Goal: Check status: Check status

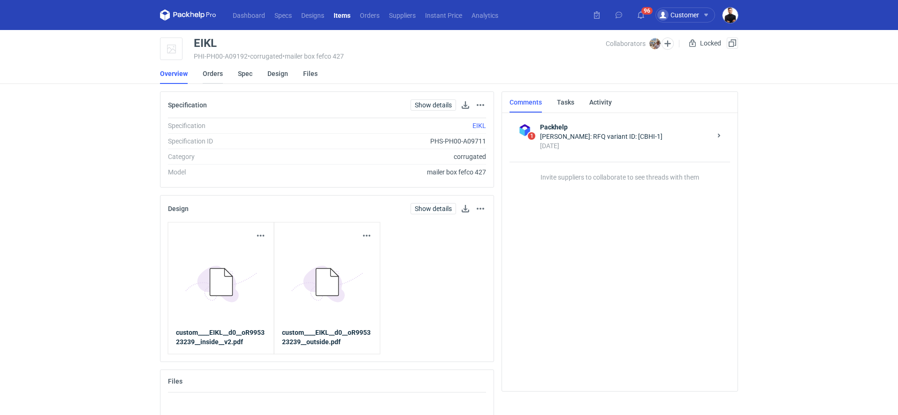
click at [220, 71] on link "Orders" at bounding box center [213, 73] width 20 height 21
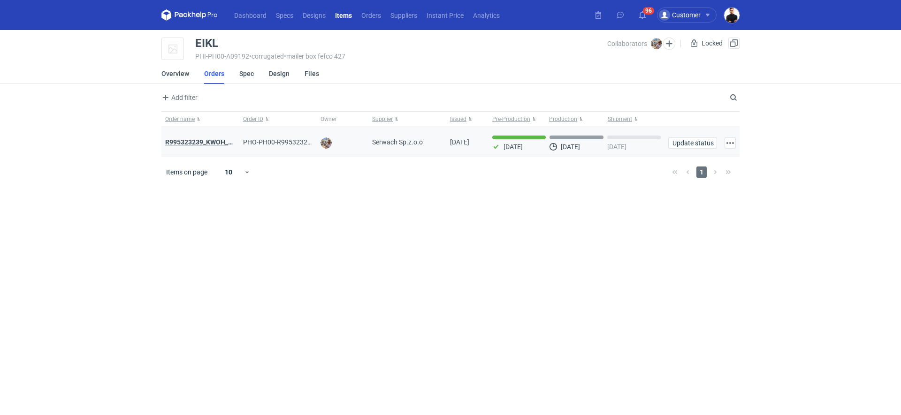
click at [213, 140] on strong "R995323239_KWOH_EIKL_BXED" at bounding box center [213, 142] width 96 height 8
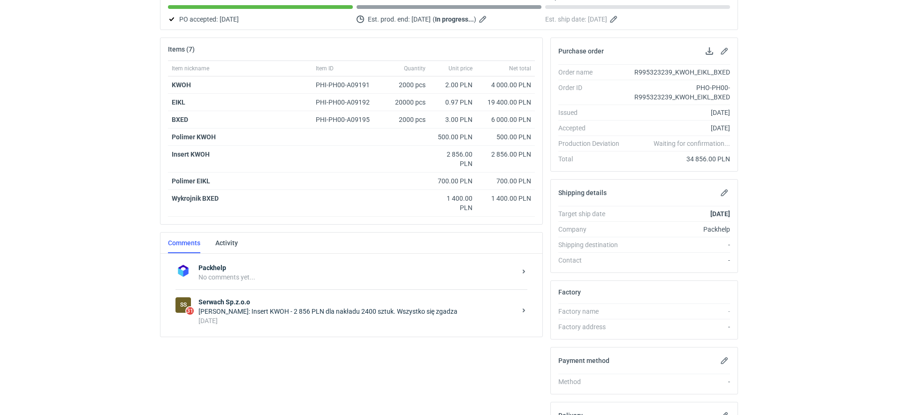
scroll to position [114, 0]
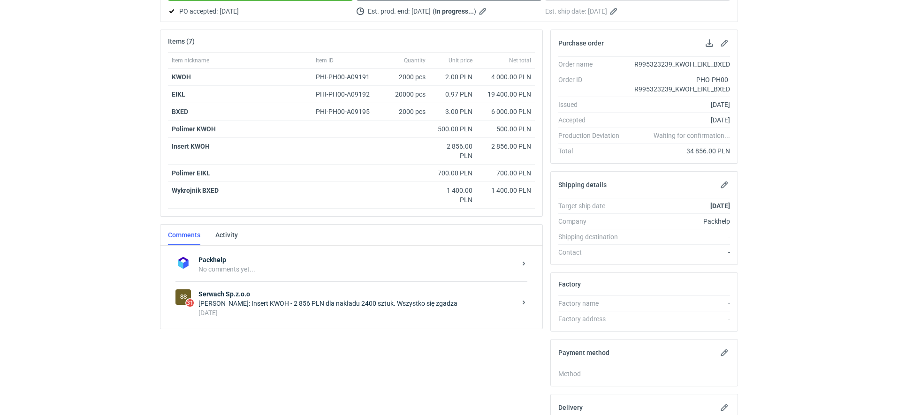
click at [288, 308] on div "[DATE]" at bounding box center [358, 312] width 318 height 9
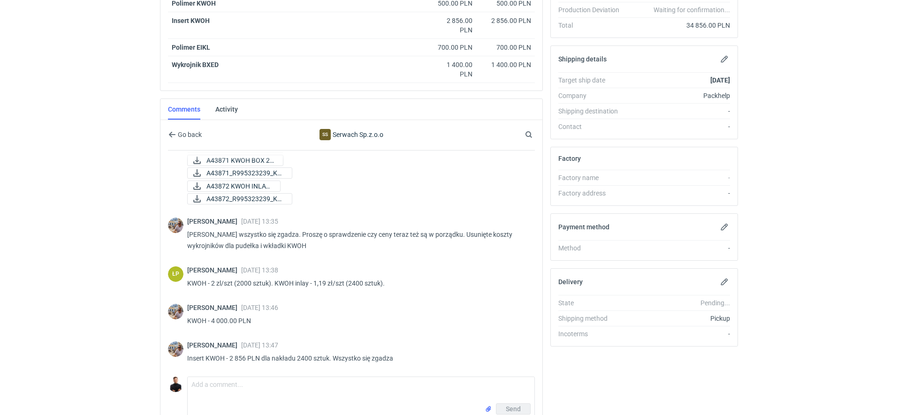
scroll to position [240, 0]
